Goal: Task Accomplishment & Management: Manage account settings

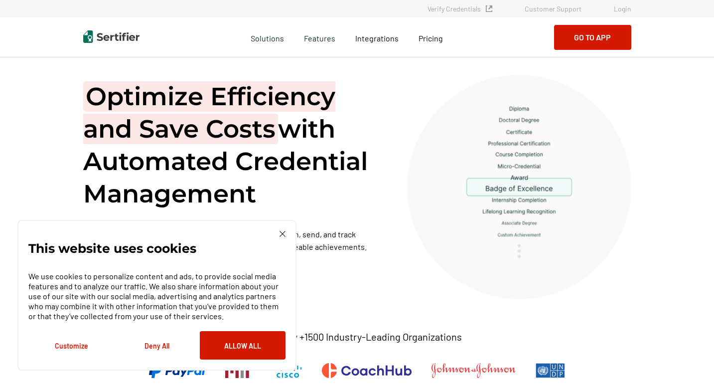
click at [619, 9] on link "Login" at bounding box center [622, 8] width 17 height 8
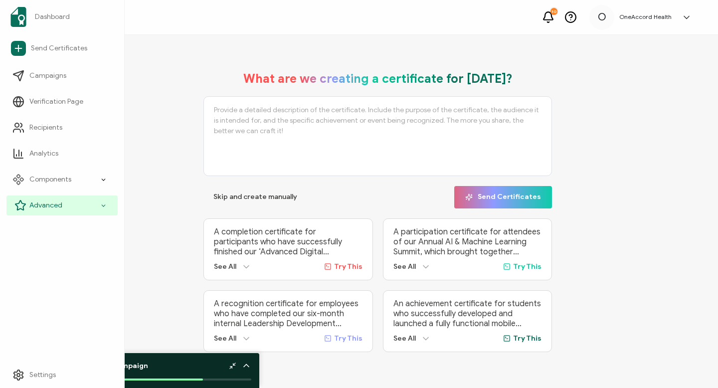
click at [101, 204] on icon at bounding box center [103, 205] width 6 height 11
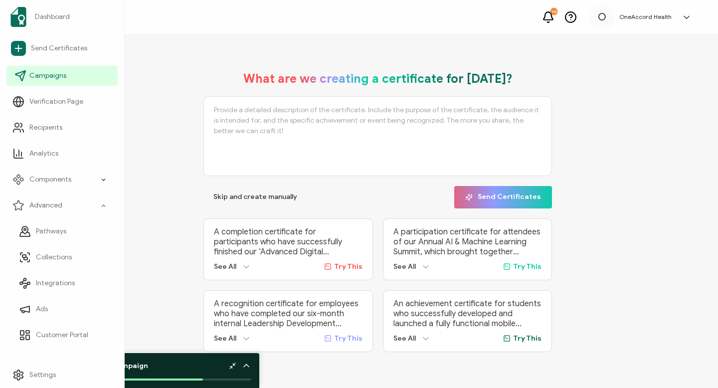
click at [59, 78] on span "Campaigns" at bounding box center [47, 76] width 37 height 10
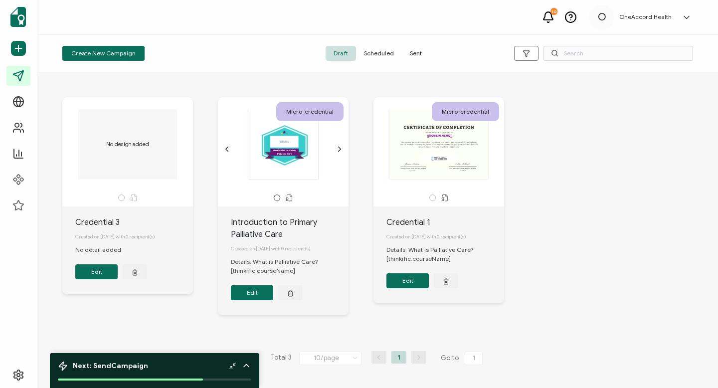
click at [270, 140] on div ".uuid-dfa4a8b0-75b3-457d-8659-10f68ec50406{}.uuid-1a4602e0-54c3-4f6a-988b-a909d…" at bounding box center [283, 144] width 105 height 71
click at [133, 273] on icon "button" at bounding box center [135, 273] width 4 height 4
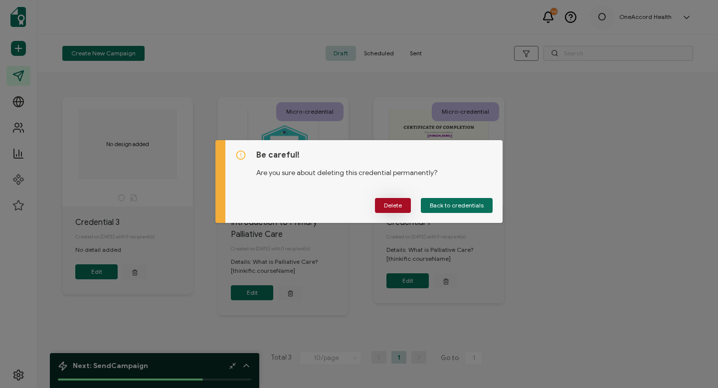
click at [398, 205] on span "Delete" at bounding box center [393, 205] width 18 height 6
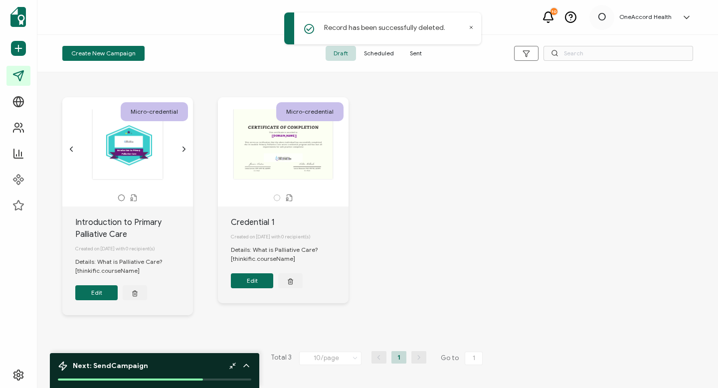
click at [106, 151] on div ".uuid-dfa4a8b0-75b3-457d-8659-10f68ec50406{}.uuid-1a4602e0-54c3-4f6a-988b-a909d…" at bounding box center [127, 144] width 105 height 71
click at [114, 158] on div ".uuid-dfa4a8b0-75b3-457d-8659-10f68ec50406{}.uuid-1a4602e0-54c3-4f6a-988b-a909d…" at bounding box center [127, 144] width 105 height 71
click at [342, 52] on span "Draft" at bounding box center [340, 53] width 30 height 15
click at [95, 295] on button "Edit" at bounding box center [96, 292] width 42 height 15
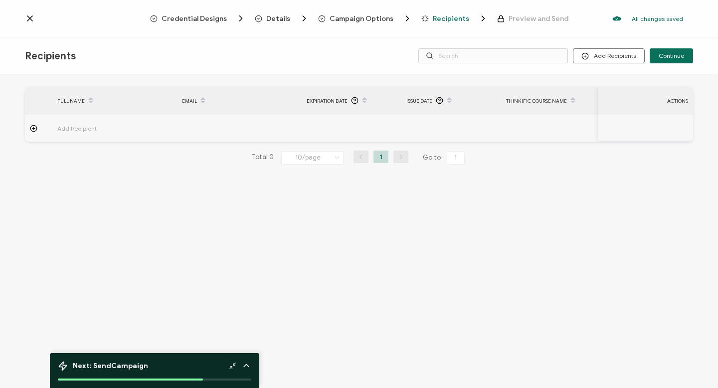
click at [362, 18] on span "Campaign Options" at bounding box center [361, 18] width 64 height 7
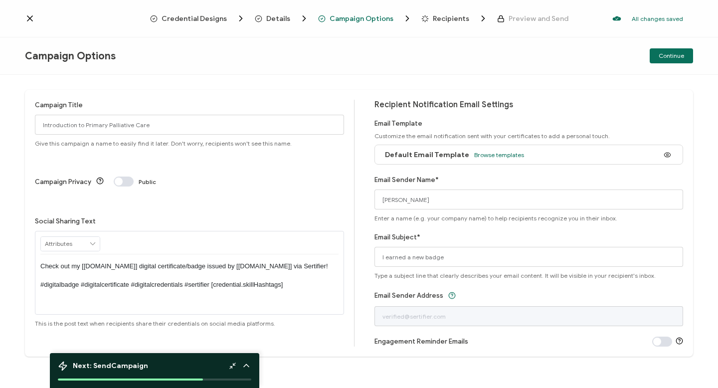
click at [284, 18] on span "Details" at bounding box center [278, 18] width 24 height 7
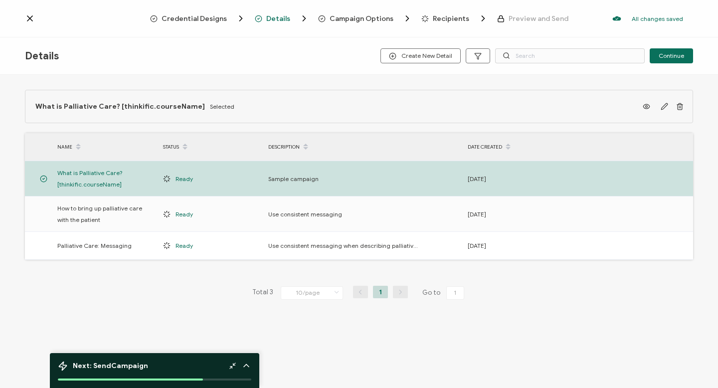
click at [214, 18] on span "Credential Designs" at bounding box center [193, 18] width 65 height 7
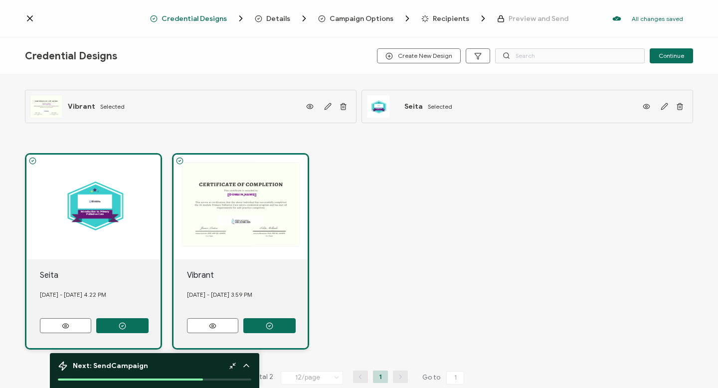
click at [82, 262] on div "Seita 17 September, 2025 - Wednesday 4.22 PM" at bounding box center [93, 303] width 134 height 89
click at [661, 105] on icon "button" at bounding box center [664, 106] width 6 height 6
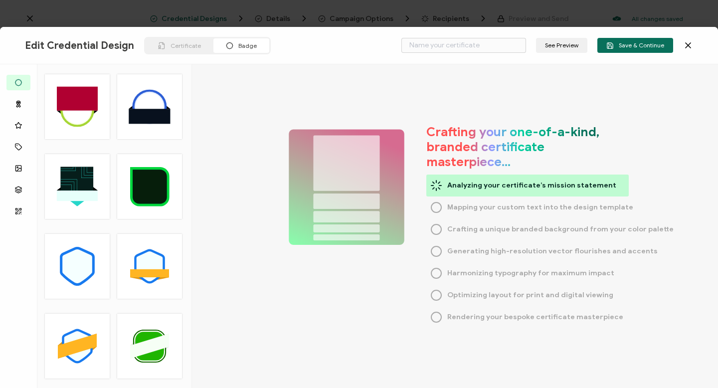
type input "Seita"
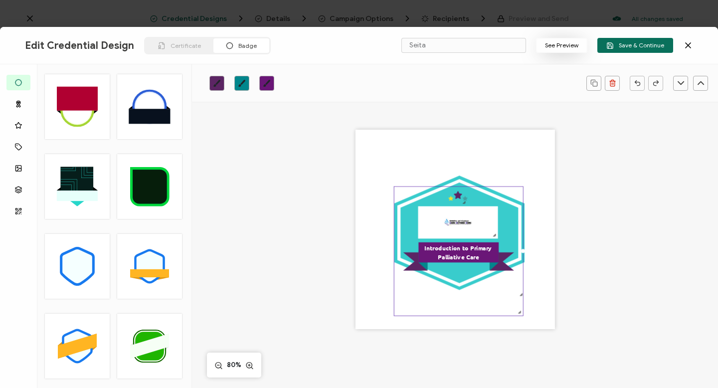
click at [557, 46] on button "See Preview" at bounding box center [561, 45] width 51 height 15
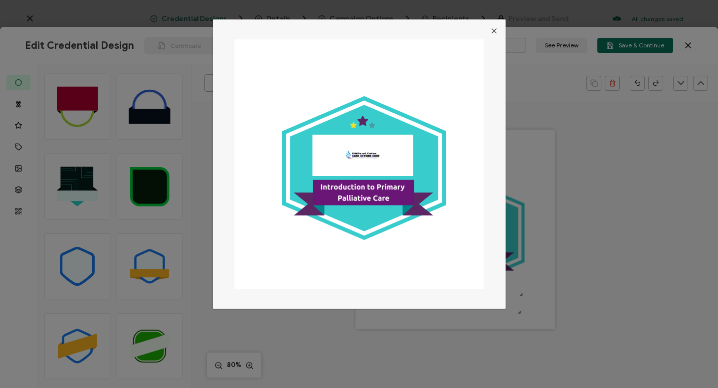
click at [495, 29] on icon "Close" at bounding box center [494, 31] width 8 height 8
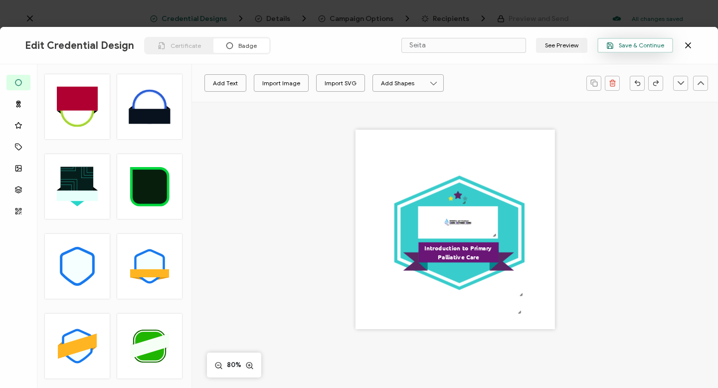
click at [647, 44] on span "Save & Continue" at bounding box center [635, 45] width 58 height 7
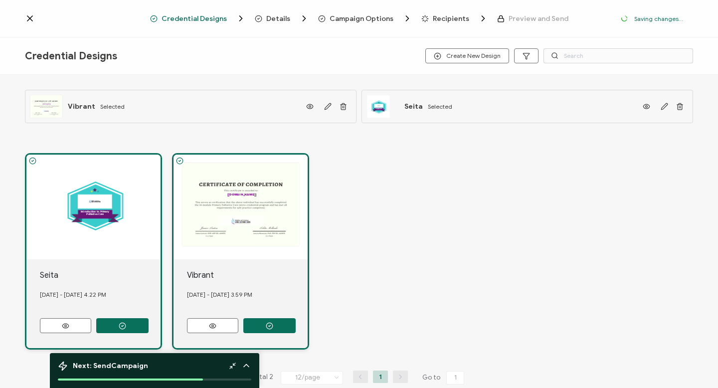
click at [233, 217] on div "The recipient’s full name, which will be automatically filled based on the info…" at bounding box center [240, 207] width 134 height 105
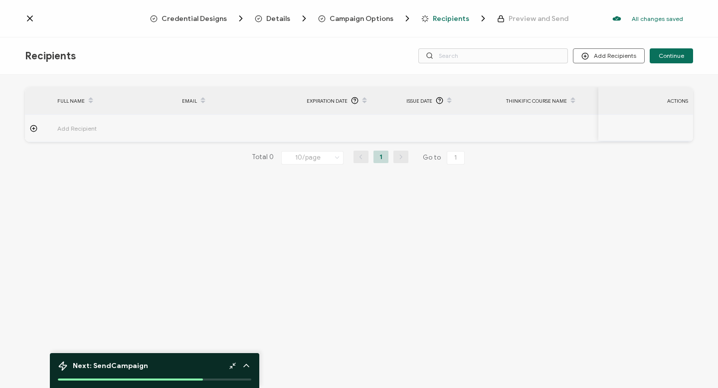
click at [219, 17] on span "Credential Designs" at bounding box center [193, 18] width 65 height 7
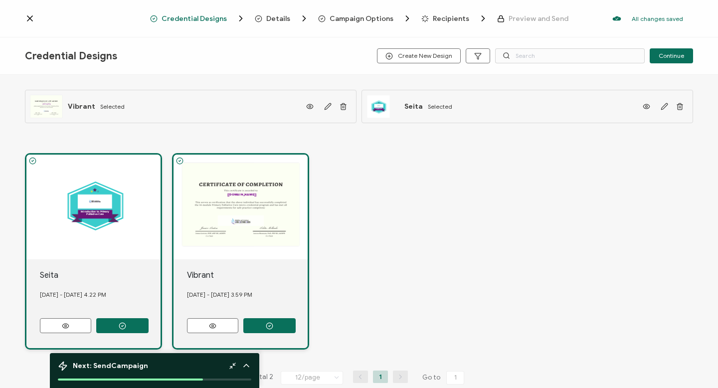
click at [266, 197] on div "The recipient’s full name, which will be automatically filled based on the info…" at bounding box center [240, 207] width 134 height 105
click at [324, 109] on icon "button" at bounding box center [327, 106] width 7 height 7
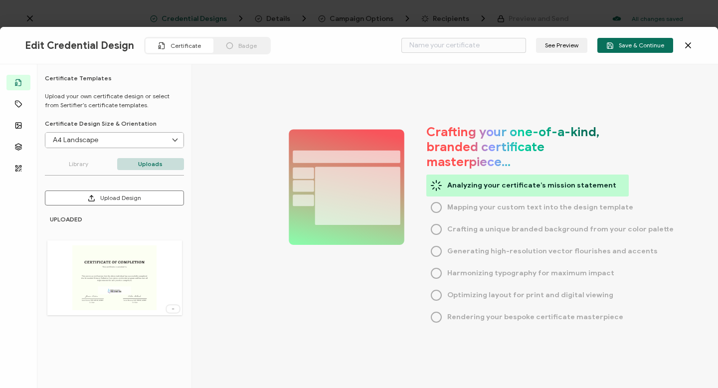
type input "Vibrant"
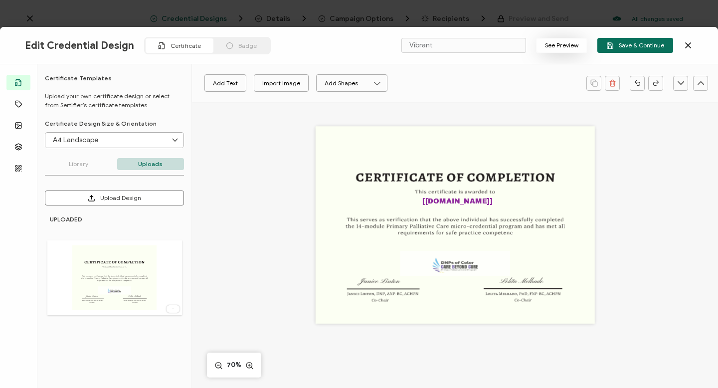
click at [555, 48] on button "See Preview" at bounding box center [561, 45] width 51 height 15
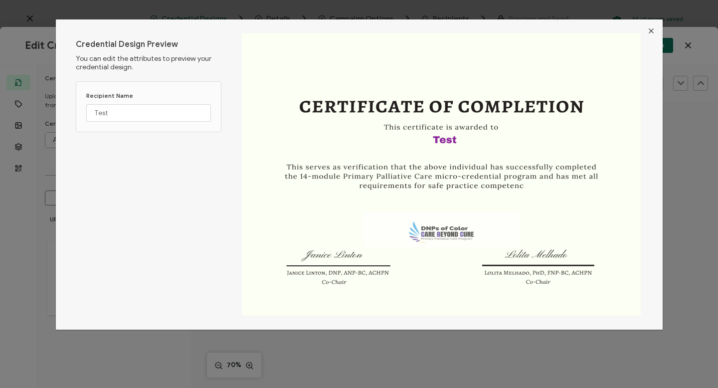
click at [261, 55] on img "dialog" at bounding box center [441, 174] width 399 height 282
